Goal: Navigation & Orientation: Find specific page/section

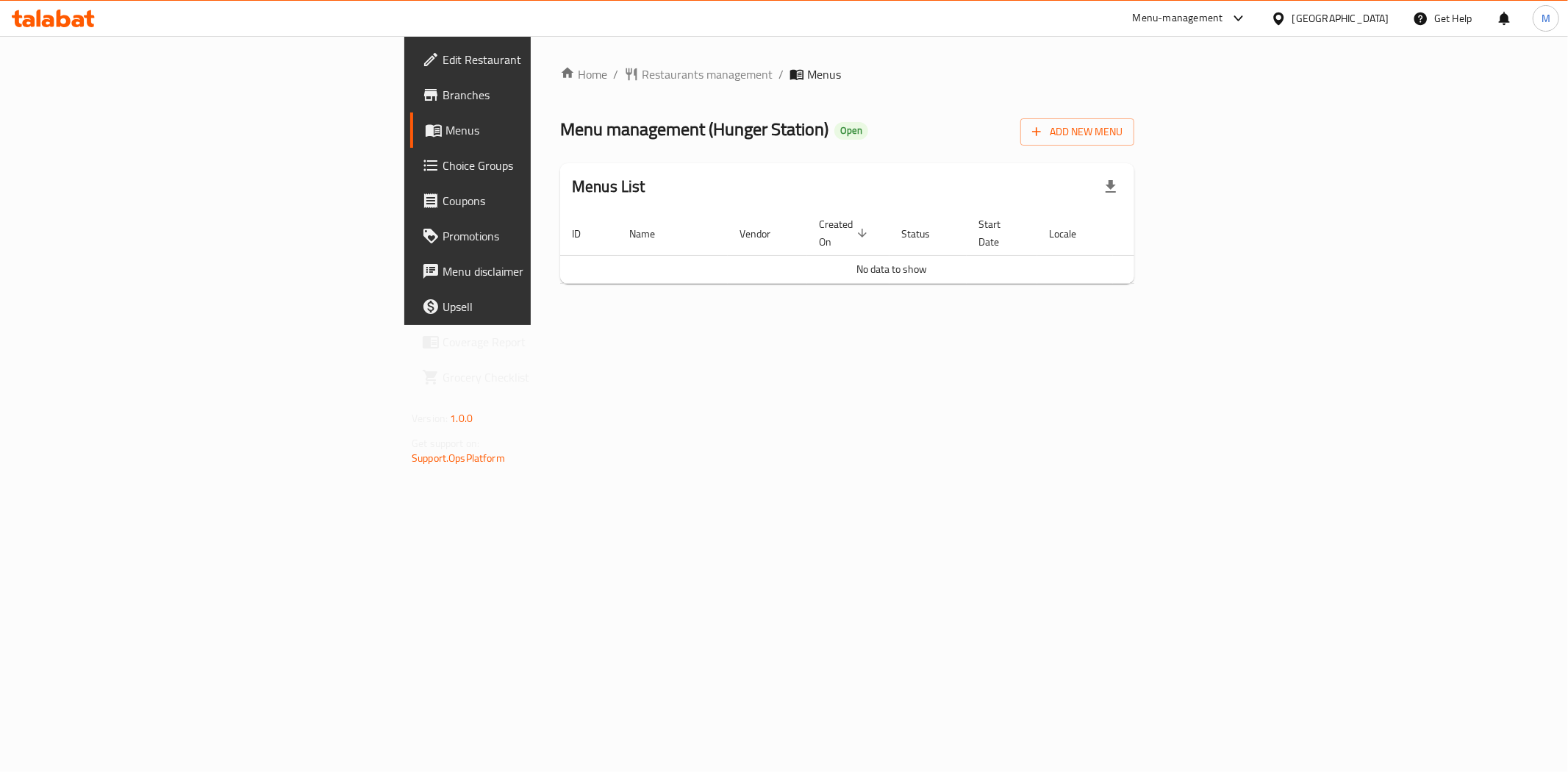
click at [560, 88] on div "Home / Restaurants management / Menus Menu management ( Hunger Station ) Open A…" at bounding box center [847, 180] width 574 height 230
click at [641, 80] on span "Restaurants management" at bounding box center [707, 74] width 131 height 18
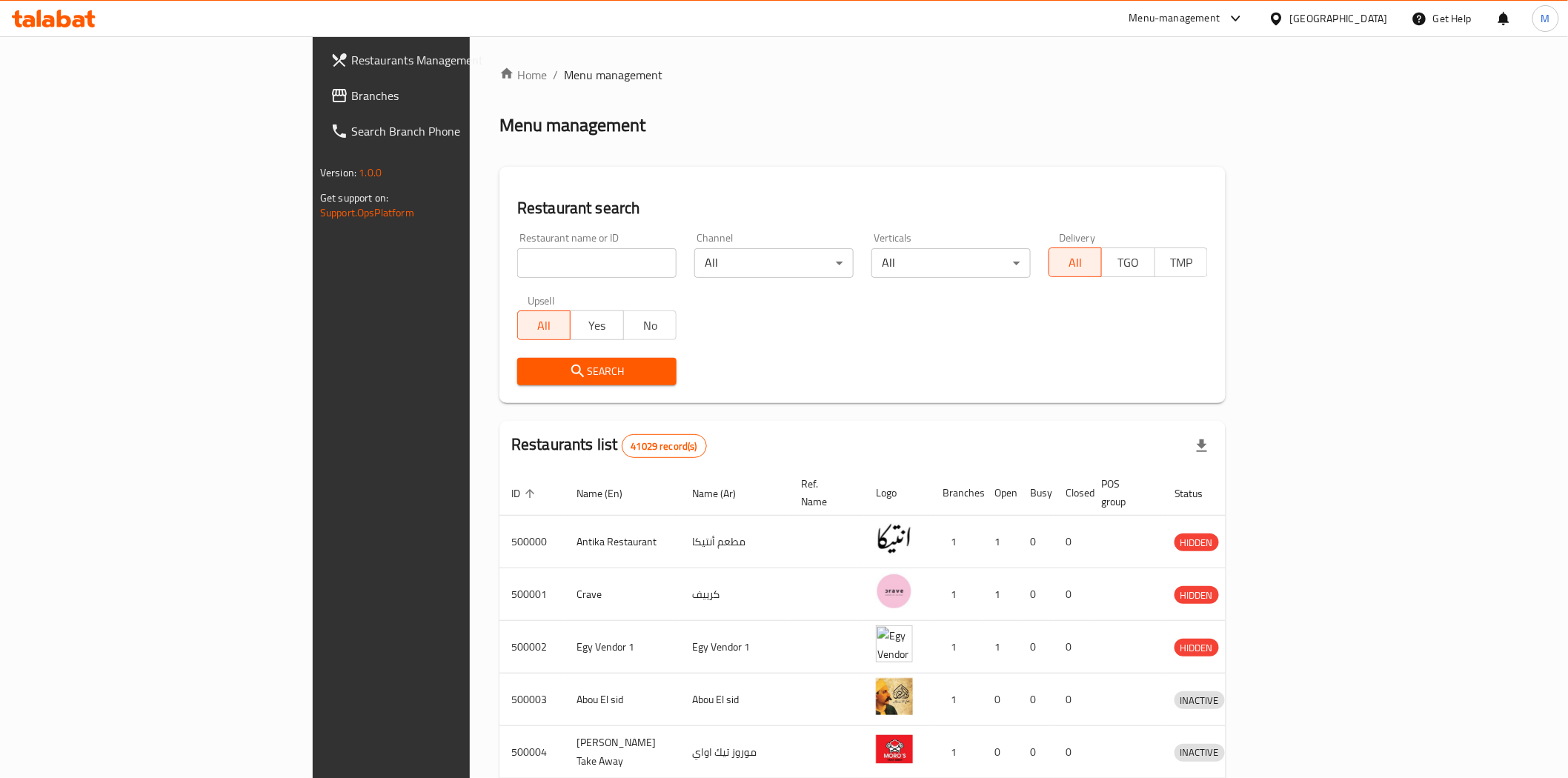
click at [1284, 13] on icon at bounding box center [1276, 19] width 15 height 15
click at [1186, 398] on div "[GEOGRAPHIC_DATA] [GEOGRAPHIC_DATA] [GEOGRAPHIC_DATA] [GEOGRAPHIC_DATA] [GEOGRA…" at bounding box center [1276, 222] width 223 height 368
click at [1285, 387] on div "[GEOGRAPHIC_DATA]" at bounding box center [1276, 388] width 223 height 34
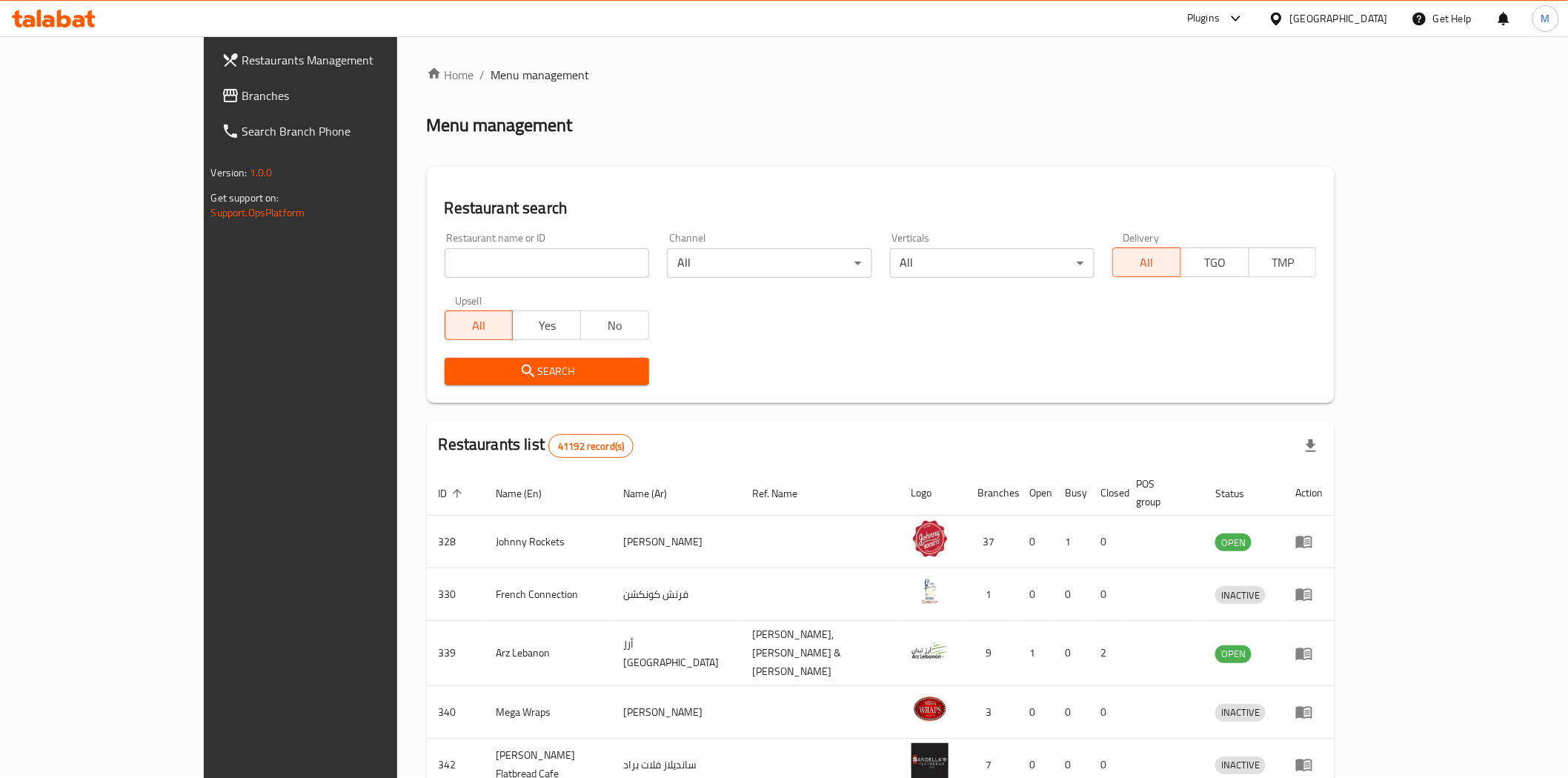
click at [242, 90] on span "Branches" at bounding box center [348, 96] width 212 height 18
